Goal: Information Seeking & Learning: Learn about a topic

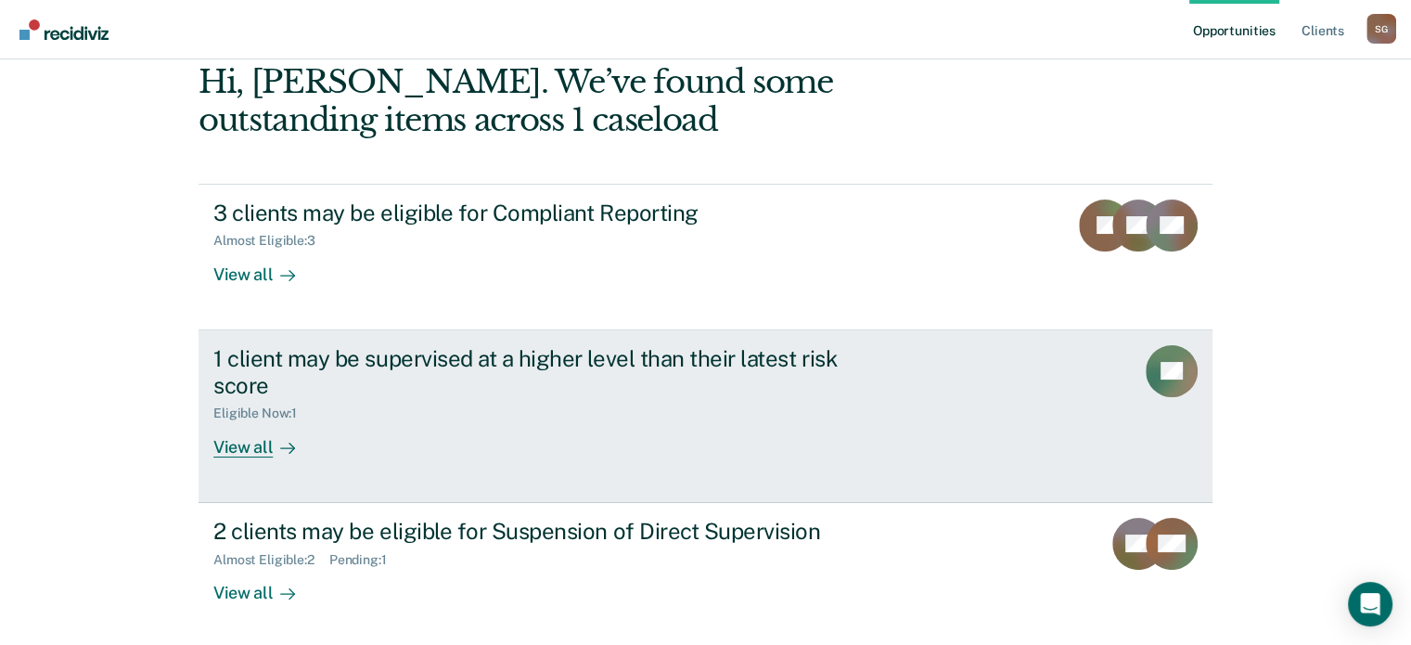
scroll to position [96, 0]
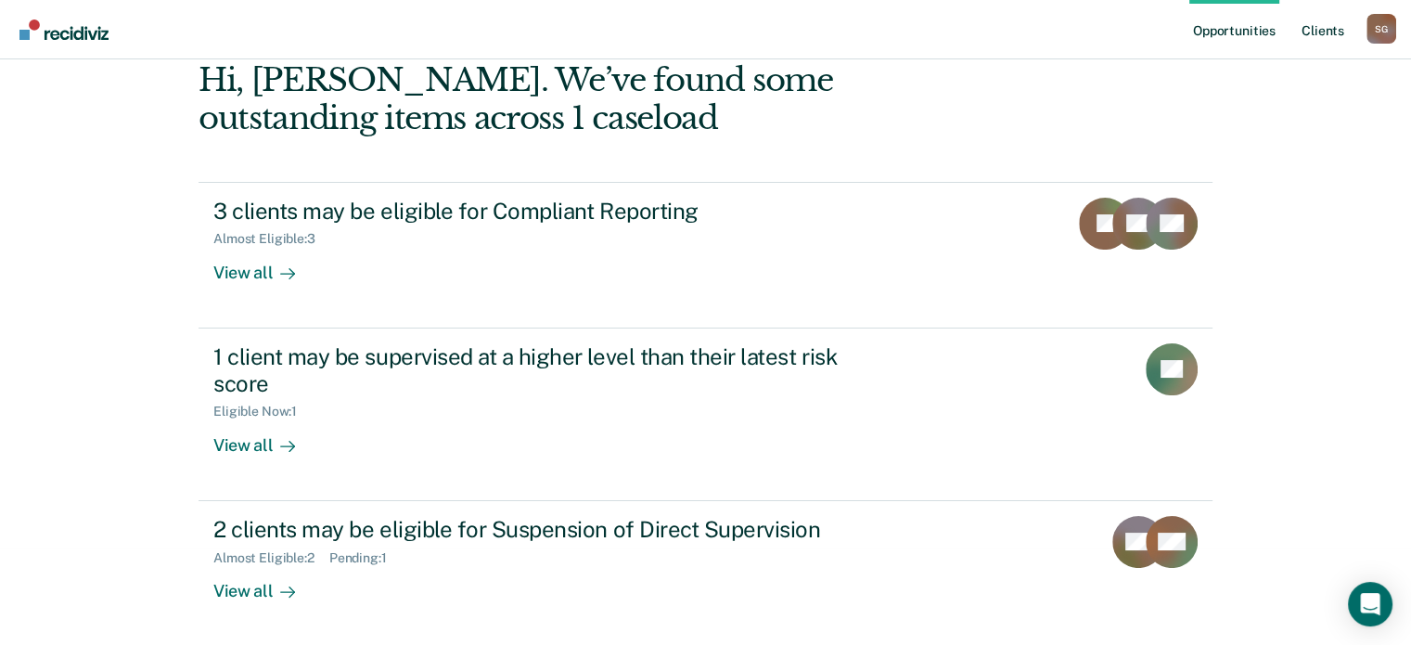
click at [1316, 31] on link "Client s" at bounding box center [1323, 29] width 50 height 59
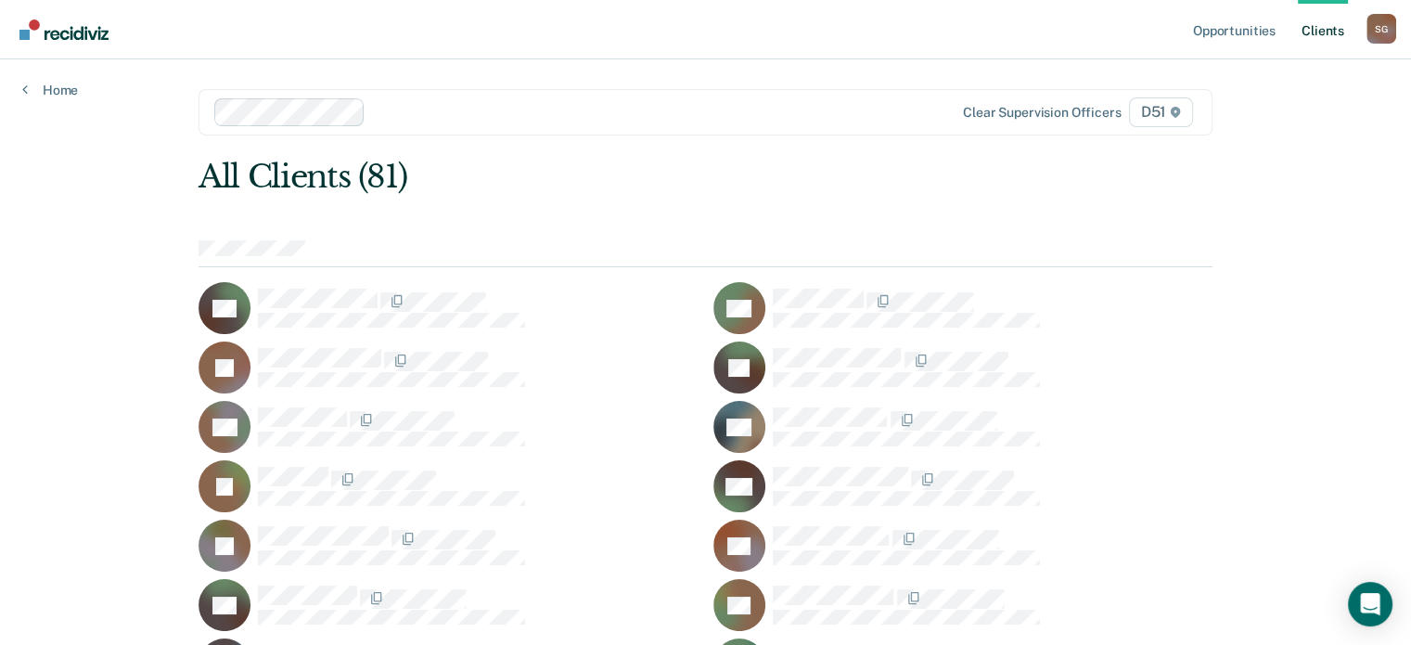
scroll to position [805, 0]
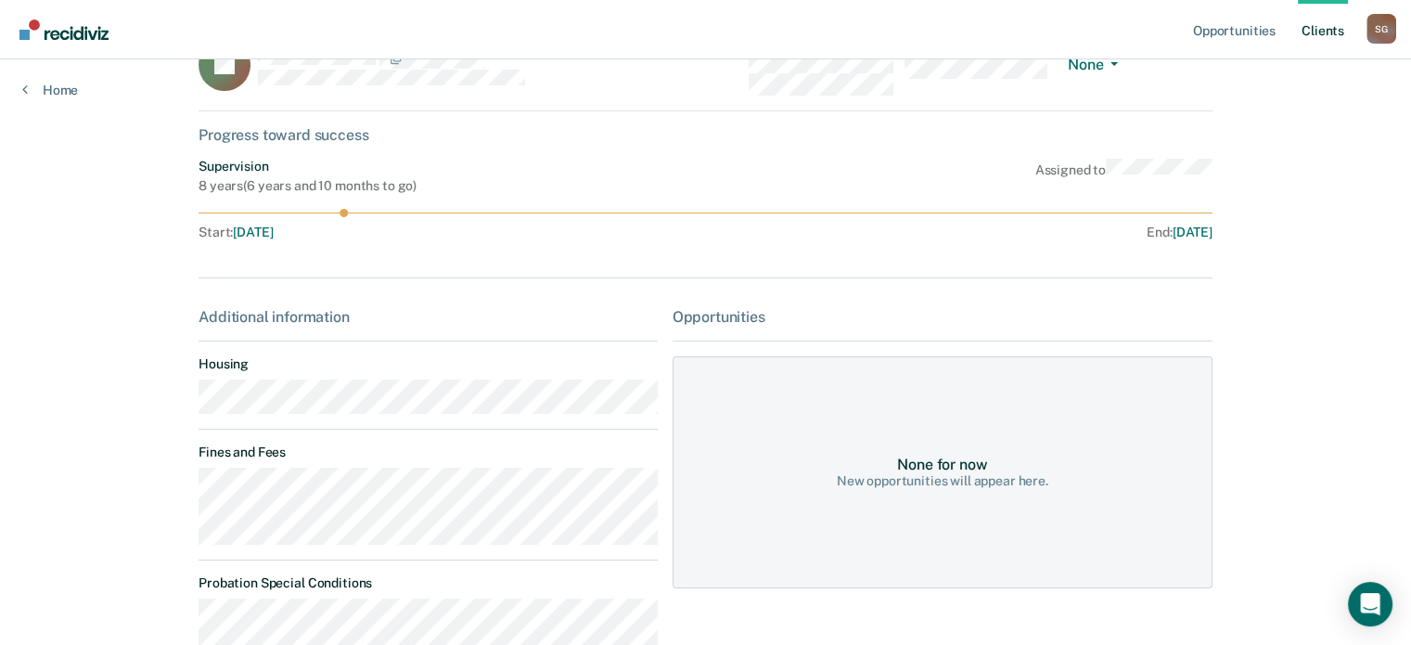
scroll to position [93, 0]
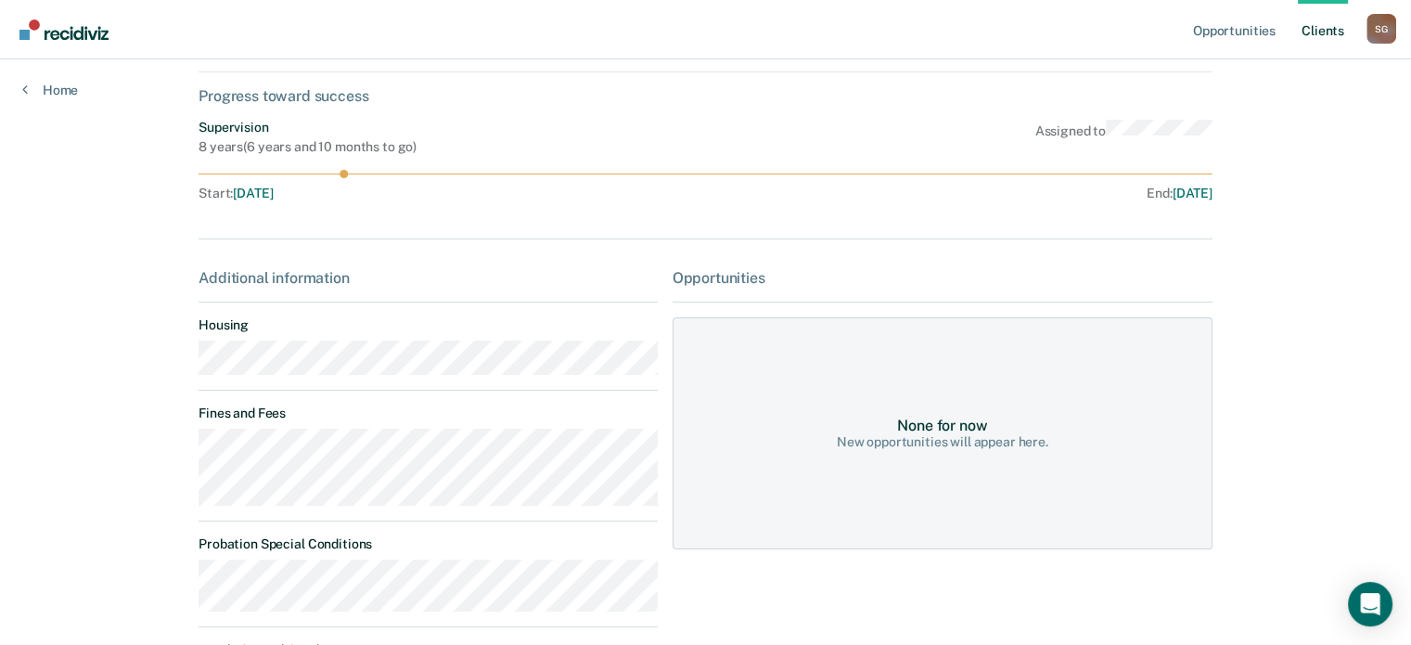
click at [186, 448] on main "JH Contacts Preferred Name Preferred Contact None Call Text Email None Progress…" at bounding box center [705, 357] width 1058 height 781
click at [913, 197] on div "End : [DATE]" at bounding box center [962, 194] width 499 height 16
click at [1339, 29] on link "Client s" at bounding box center [1323, 29] width 50 height 59
